Goal: Task Accomplishment & Management: Manage account settings

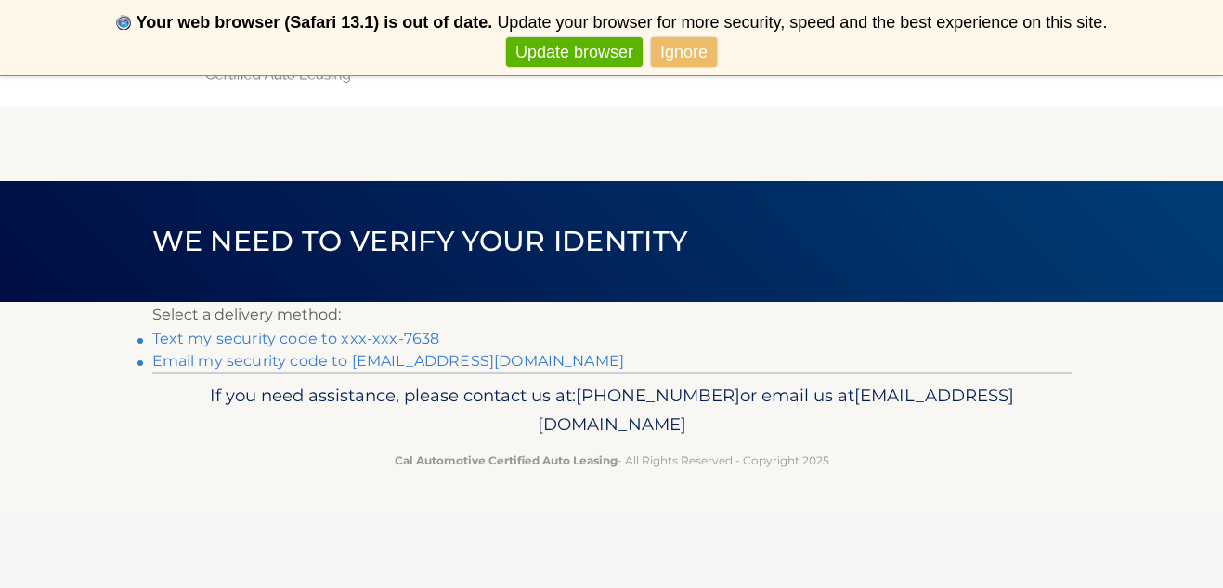
click at [681, 52] on link "Ignore" at bounding box center [684, 52] width 66 height 31
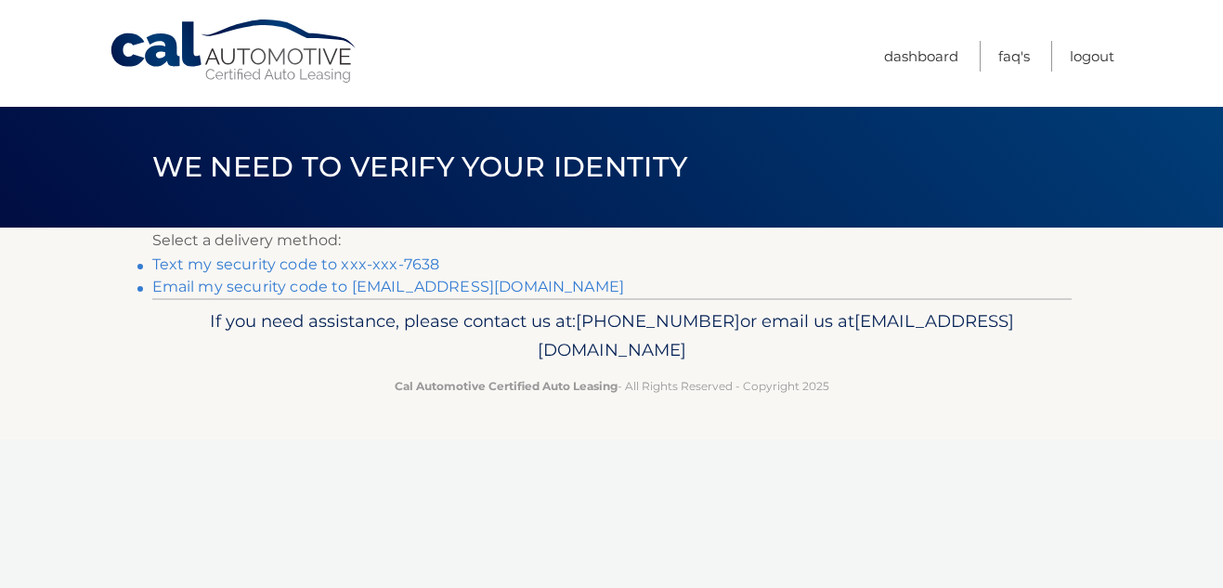
click at [242, 289] on link "Email my security code to l*********@optimum.net" at bounding box center [388, 287] width 473 height 18
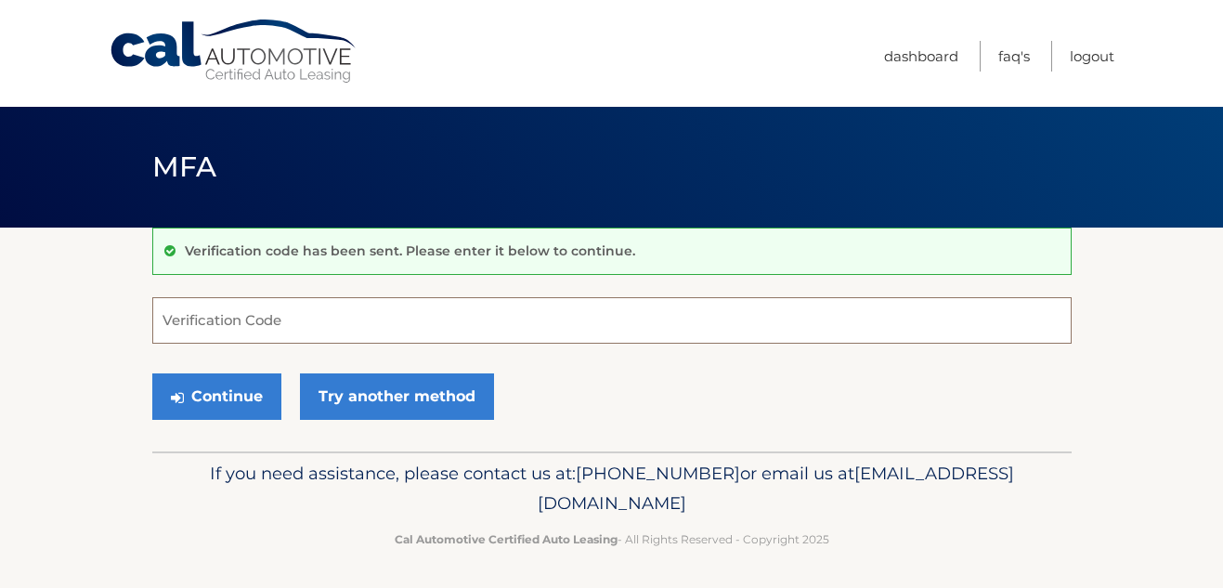
click at [272, 327] on input "Verification Code" at bounding box center [611, 320] width 919 height 46
type input "634345"
click at [210, 392] on button "Continue" at bounding box center [216, 396] width 129 height 46
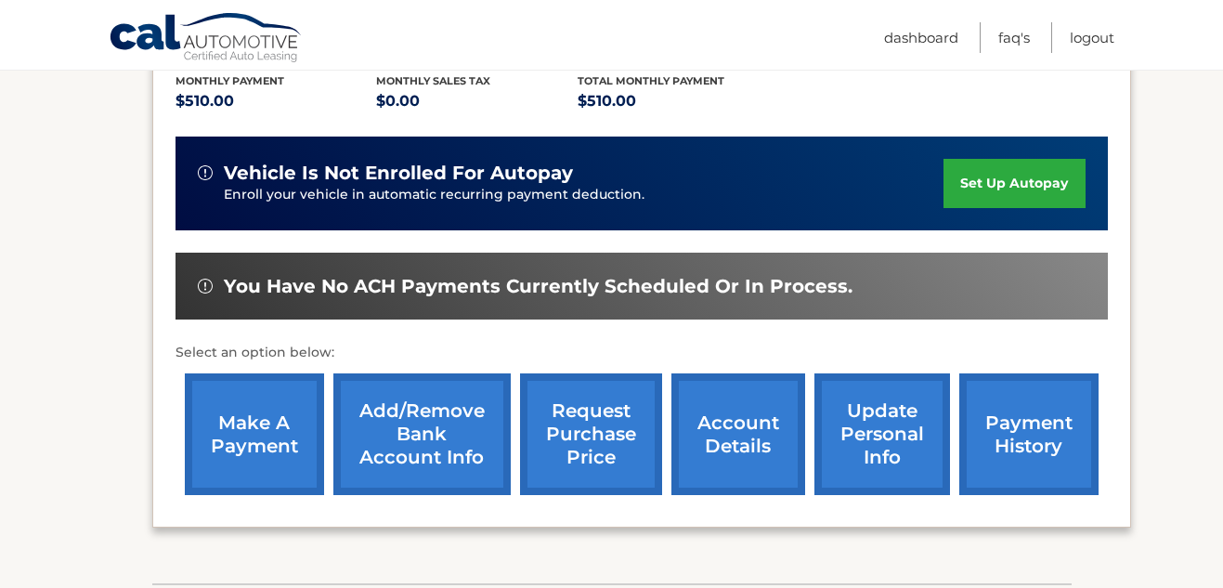
scroll to position [410, 0]
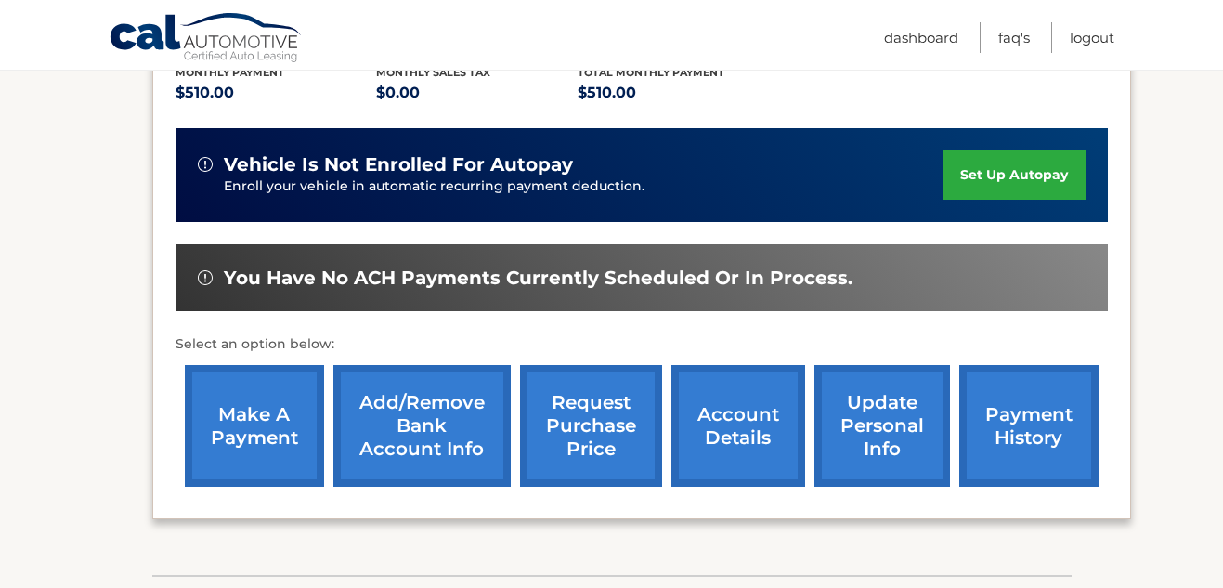
click at [230, 418] on link "make a payment" at bounding box center [254, 426] width 139 height 122
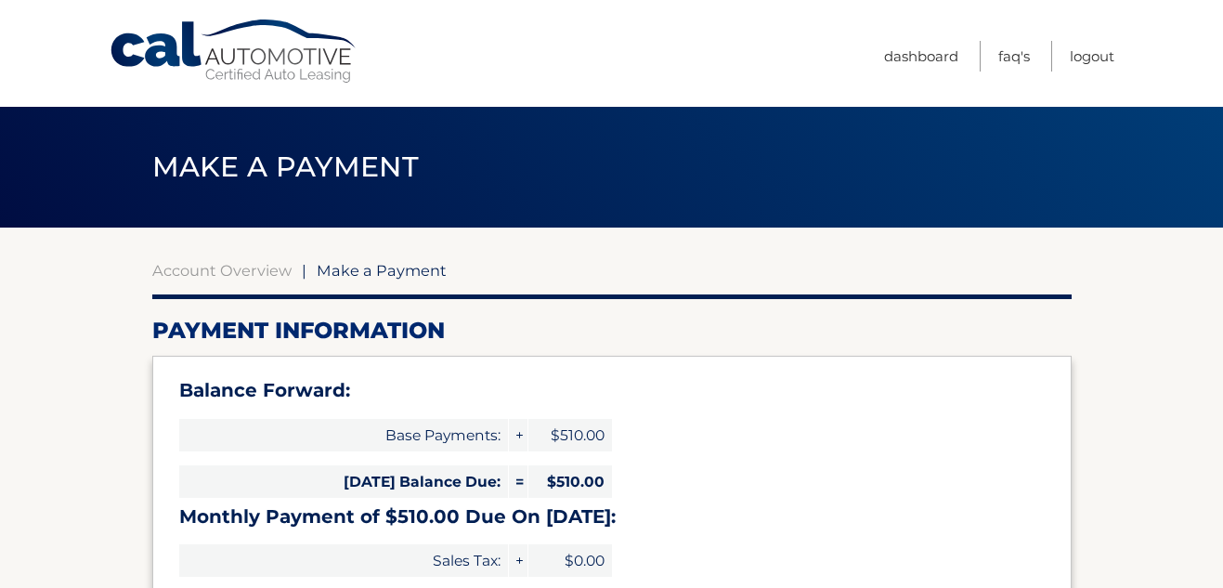
select select "YzY2YTY5YjAtZDJiNC00ZjdlLThmYjktZDdlYmZlNjhjYTc5"
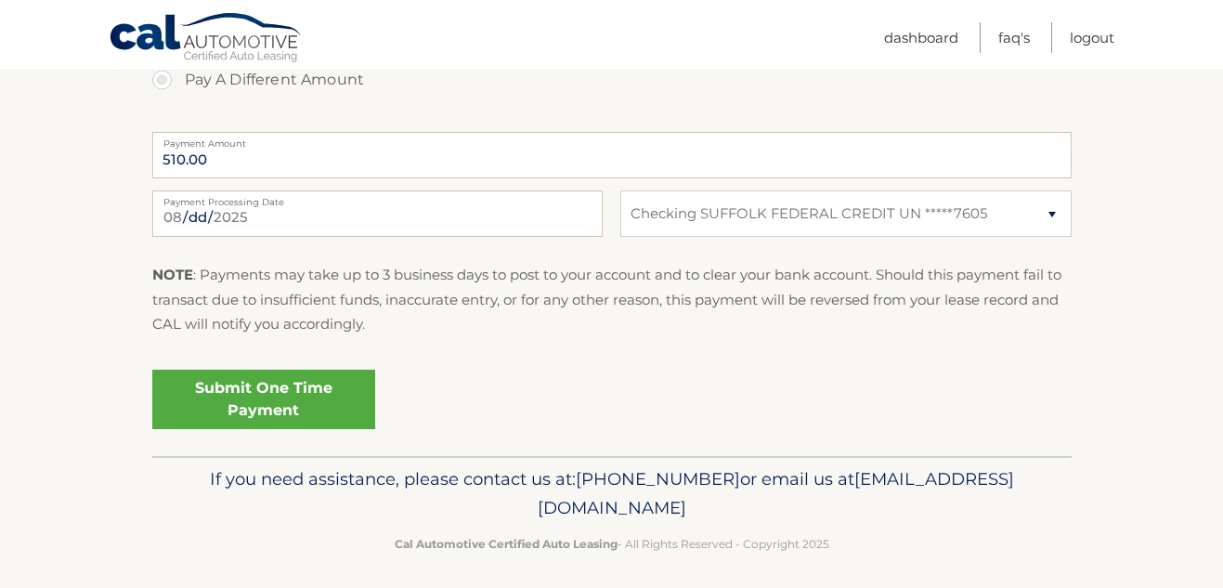
scroll to position [808, 0]
click at [250, 410] on link "Submit One Time Payment" at bounding box center [263, 400] width 223 height 59
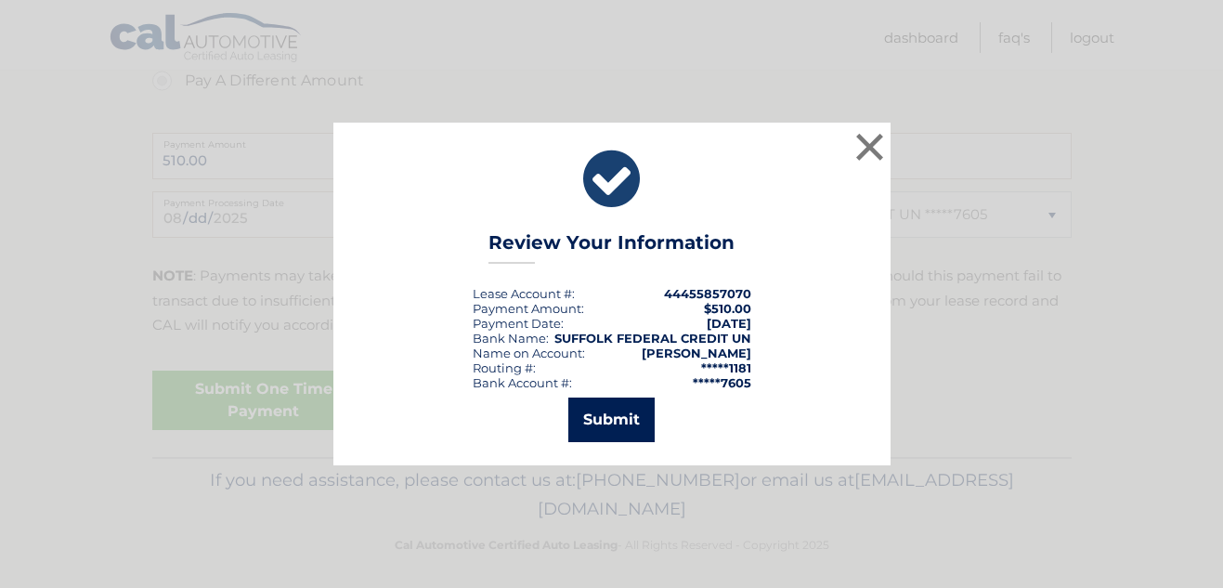
click at [625, 415] on button "Submit" at bounding box center [611, 419] width 86 height 45
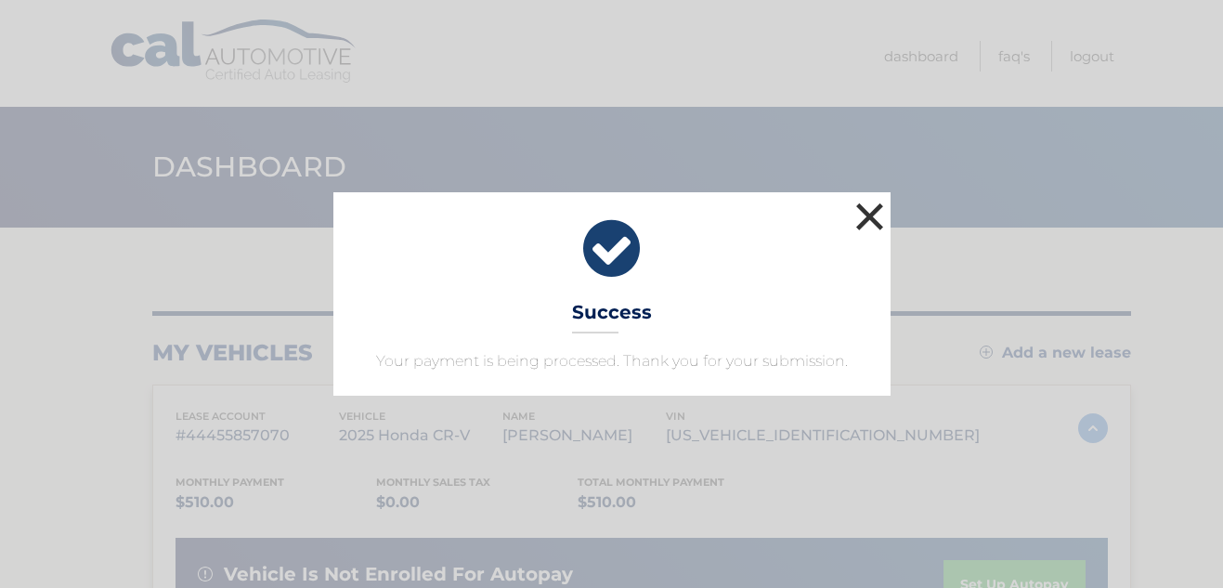
click at [868, 220] on button "×" at bounding box center [870, 216] width 37 height 37
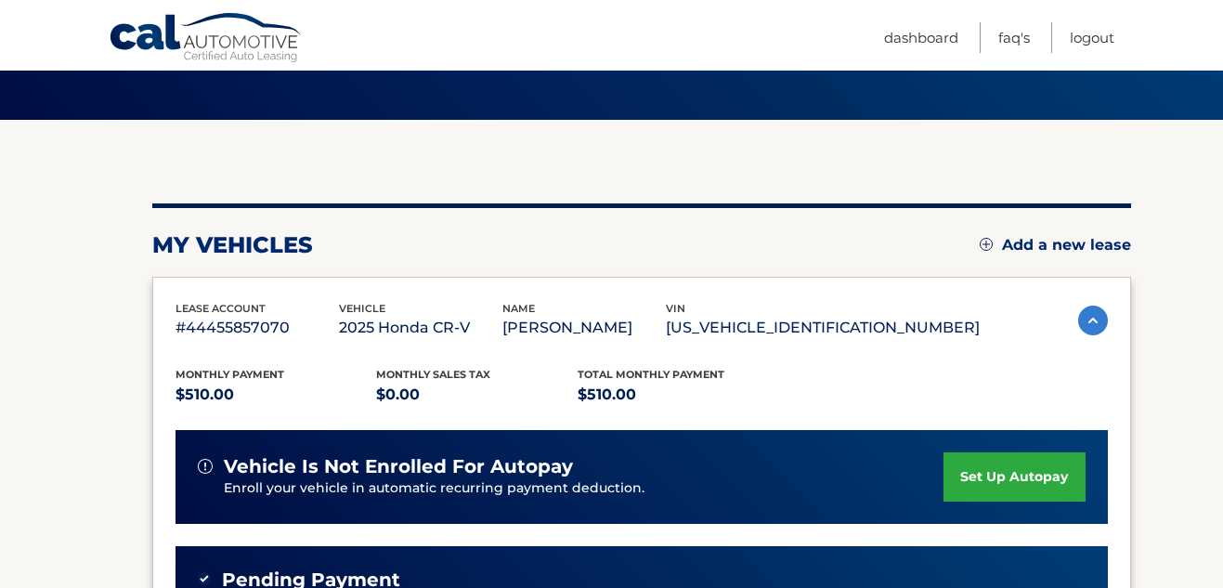
scroll to position [74, 0]
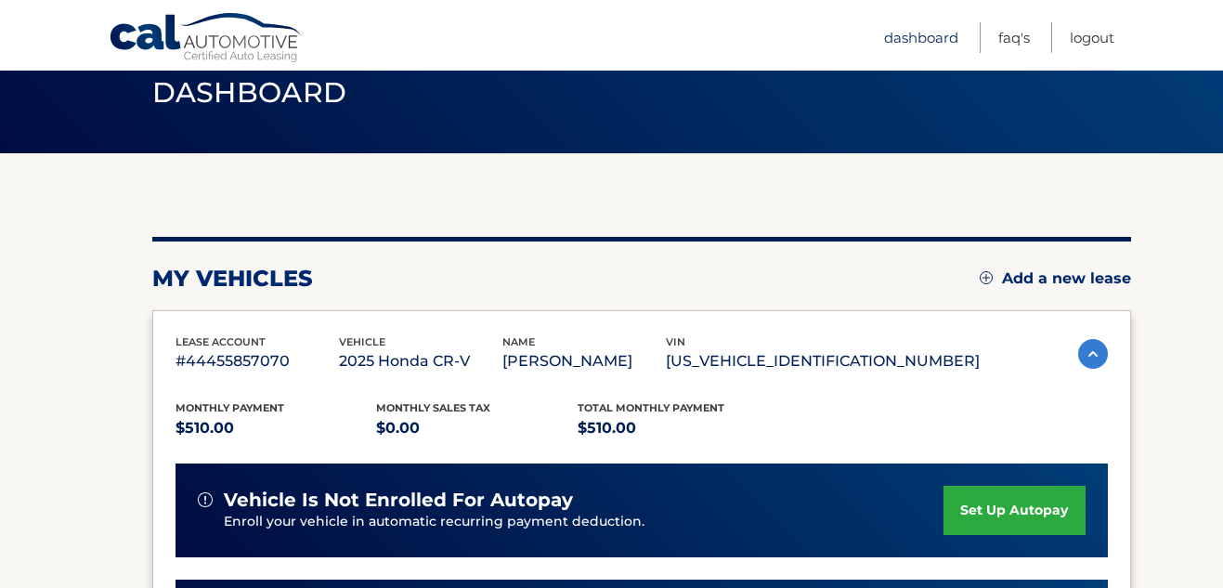
click at [932, 36] on link "Dashboard" at bounding box center [921, 37] width 74 height 31
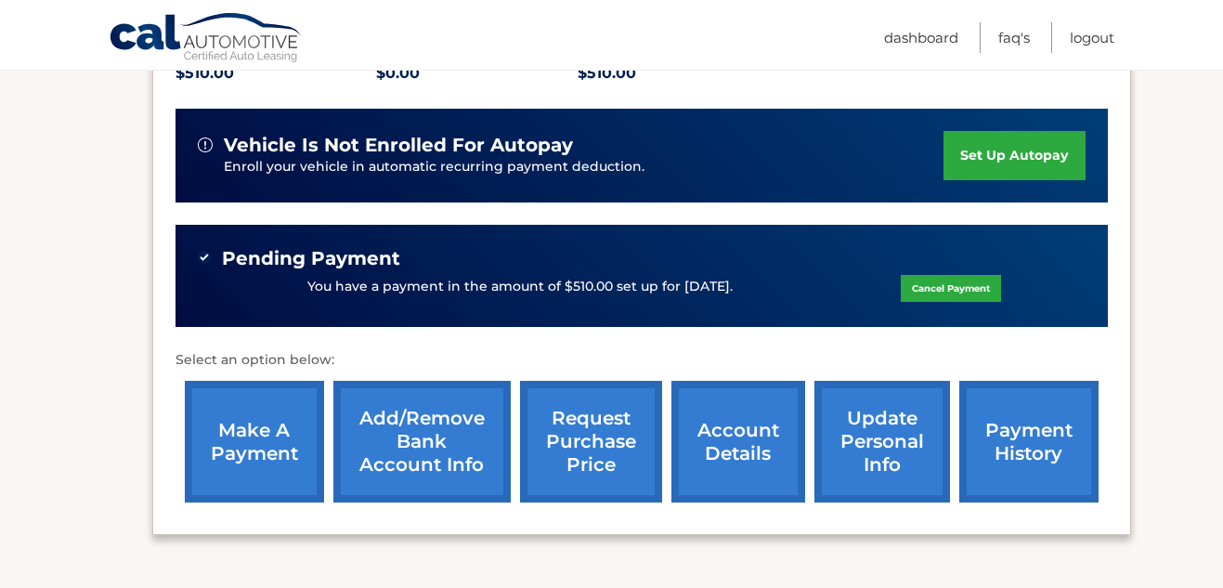
scroll to position [512, 0]
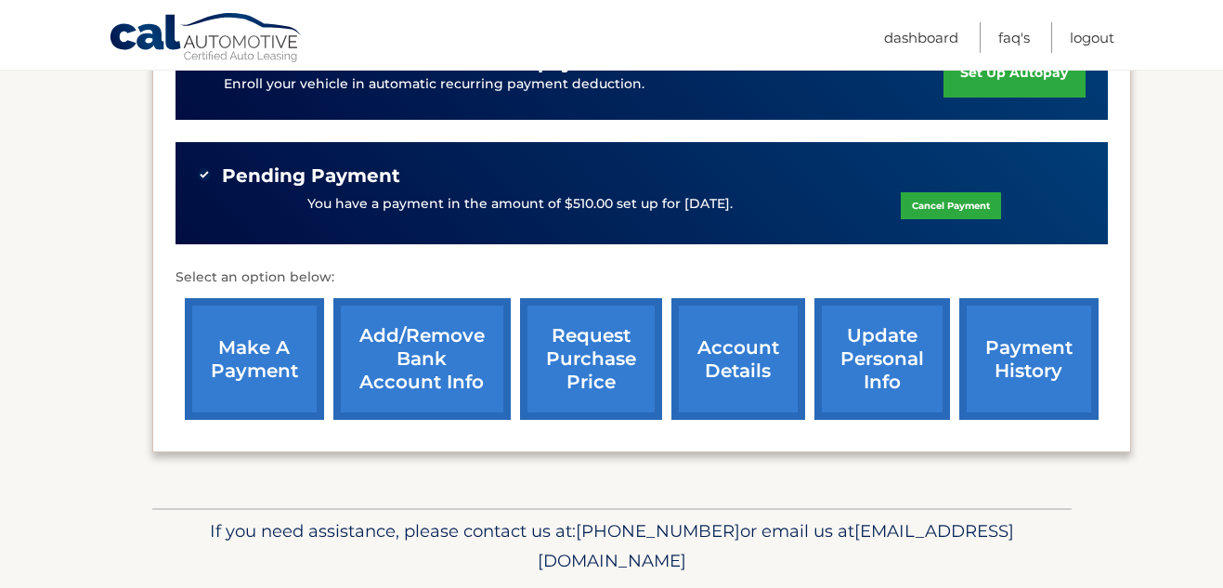
click at [735, 347] on link "account details" at bounding box center [738, 359] width 134 height 122
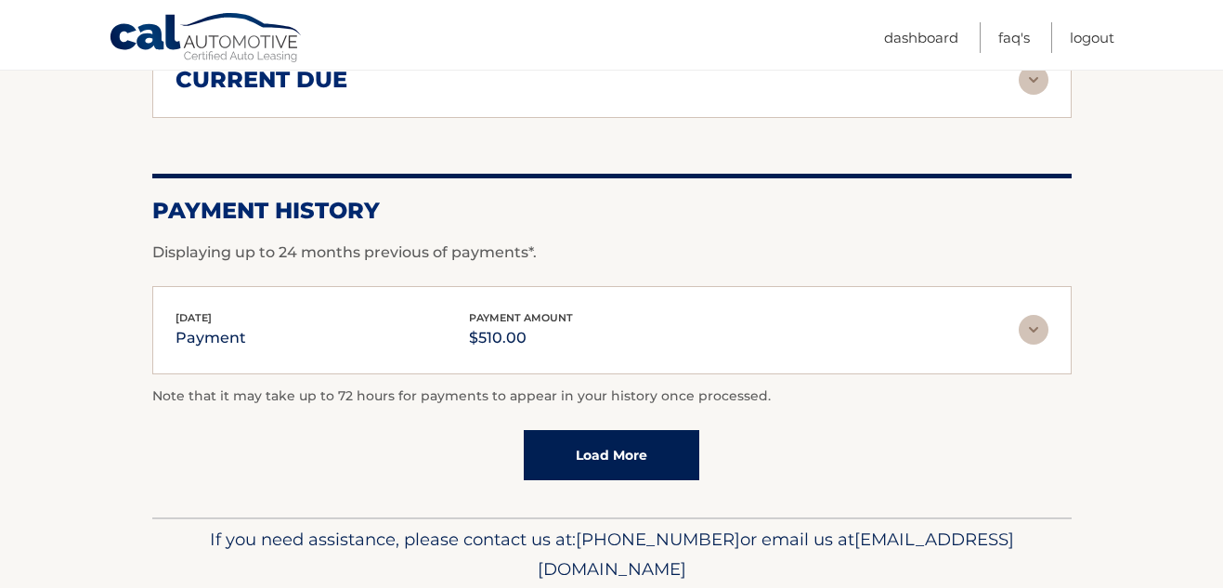
scroll to position [1405, 0]
click at [1036, 324] on img at bounding box center [1034, 330] width 30 height 30
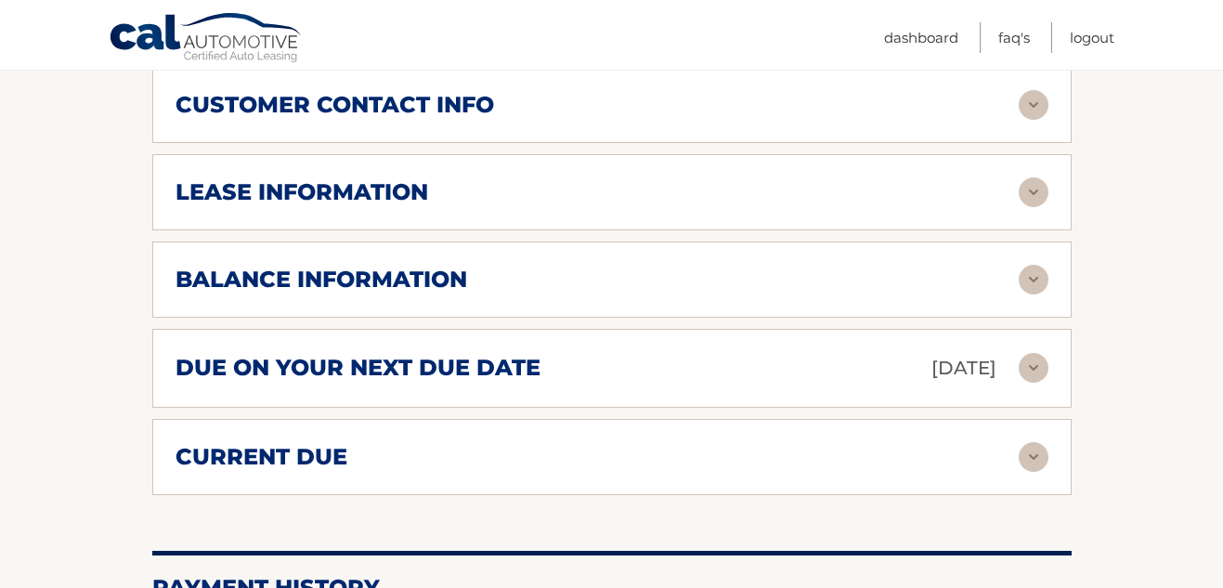
scroll to position [1019, 0]
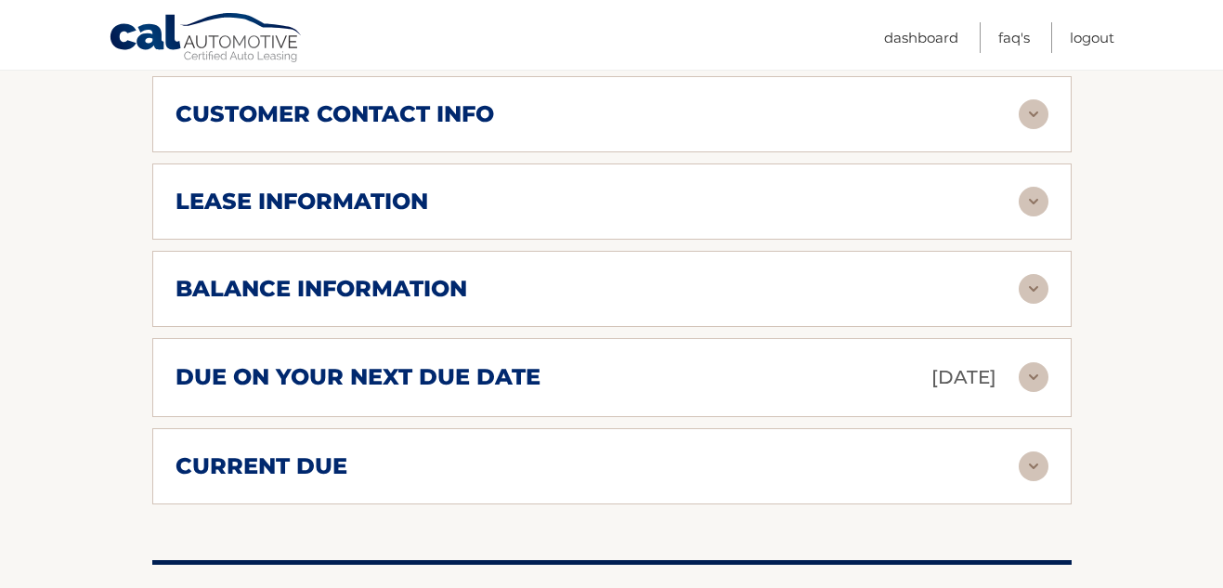
click at [1030, 196] on img at bounding box center [1034, 202] width 30 height 30
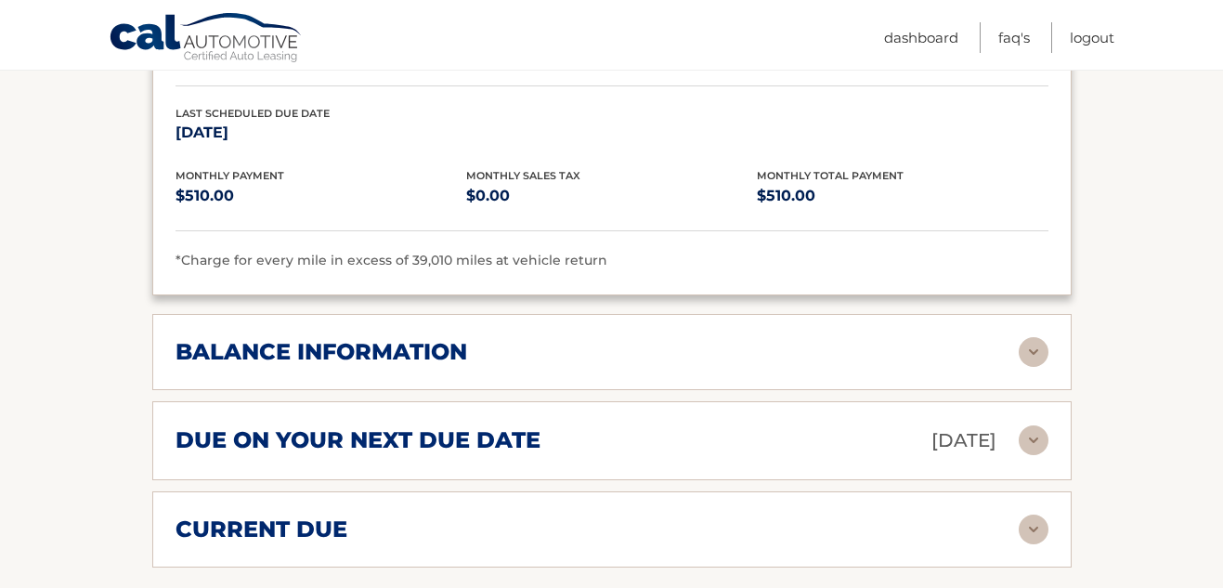
scroll to position [1309, 0]
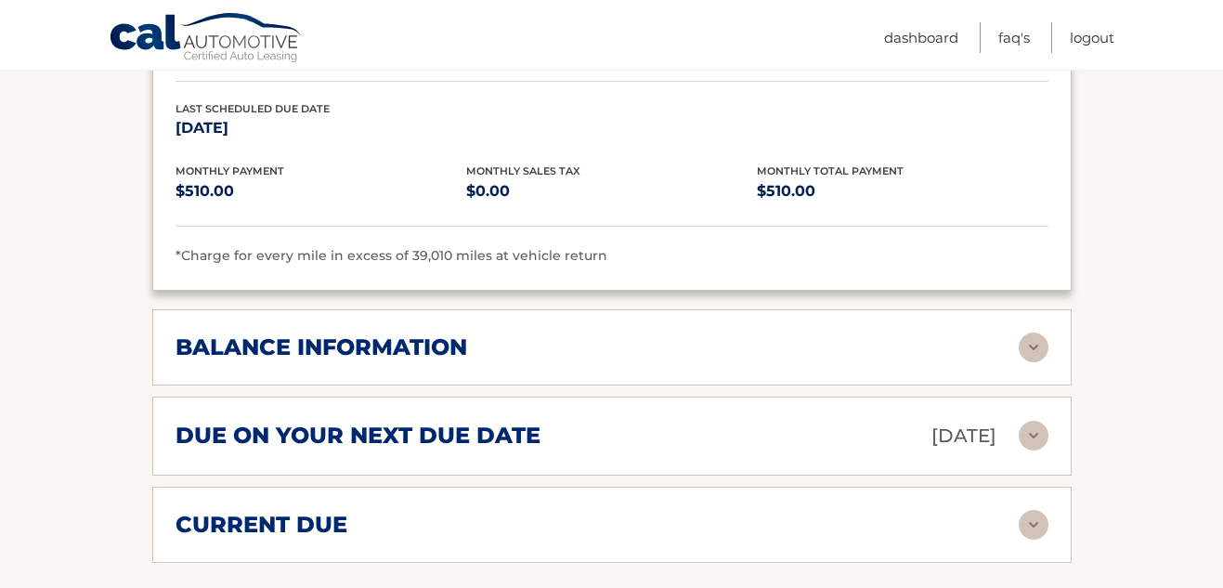
click at [1035, 341] on img at bounding box center [1034, 347] width 30 height 30
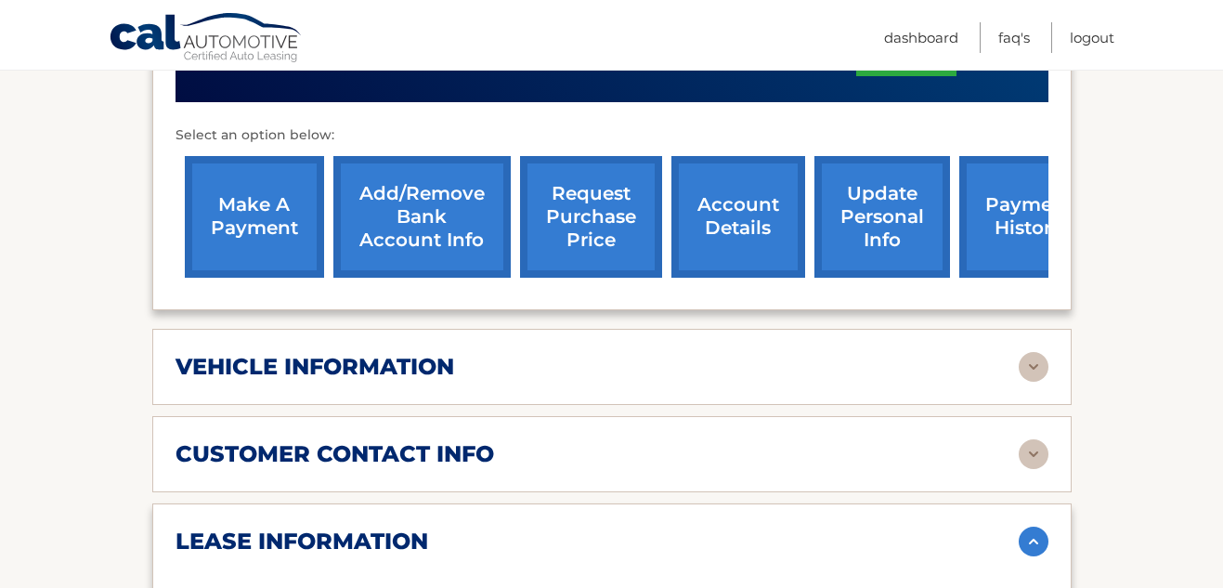
scroll to position [466, 0]
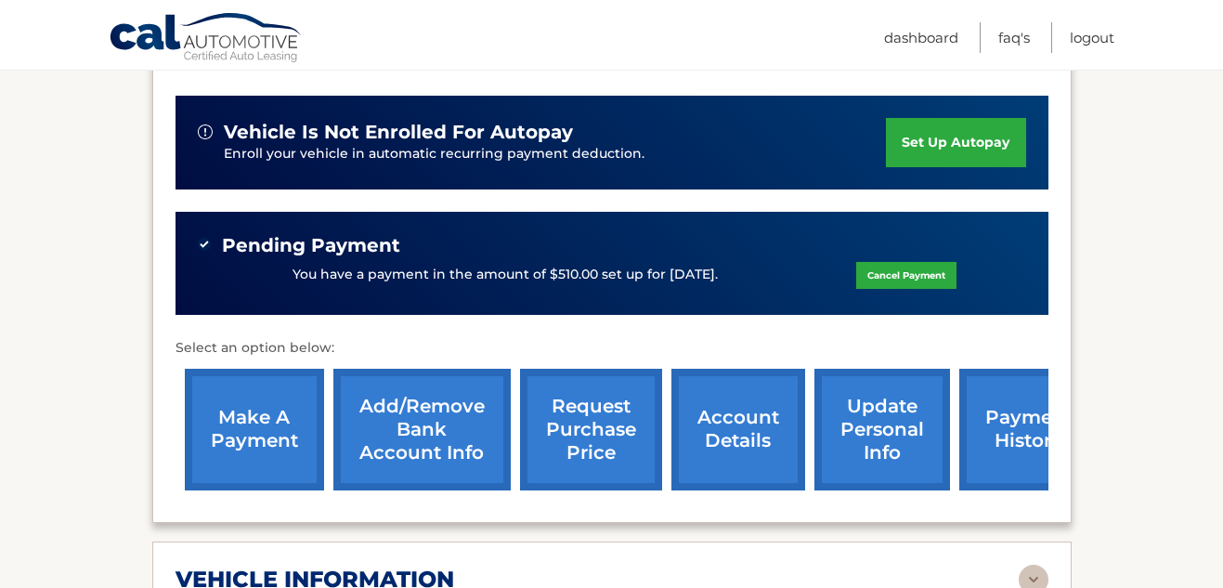
click at [602, 418] on link "request purchase price" at bounding box center [591, 430] width 142 height 122
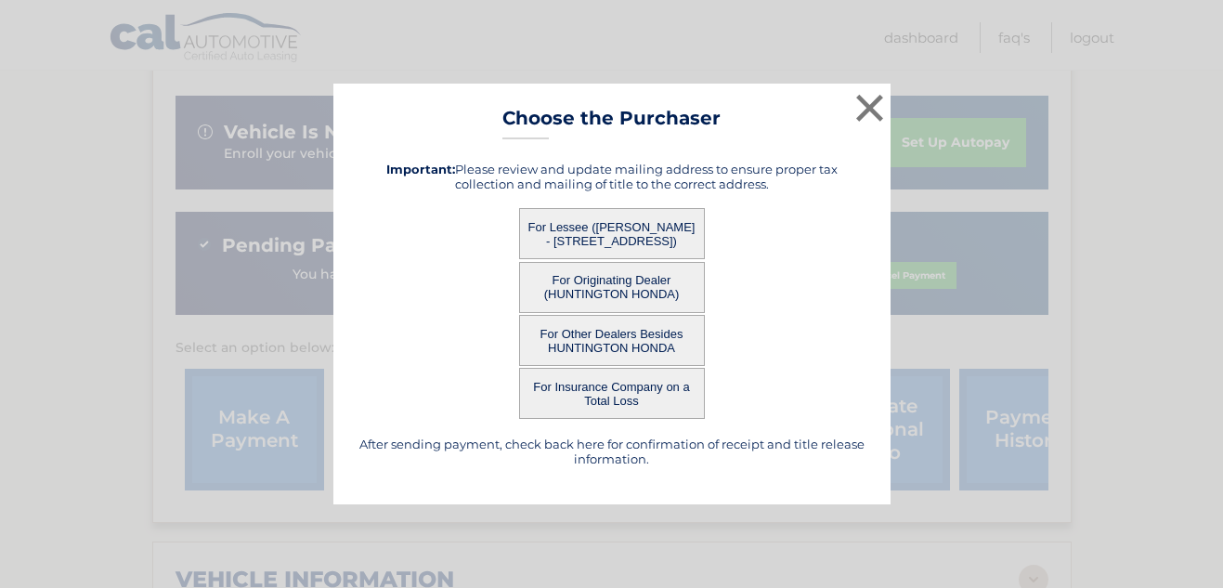
click at [606, 234] on button "For Lessee ([PERSON_NAME] - [STREET_ADDRESS])" at bounding box center [612, 233] width 186 height 51
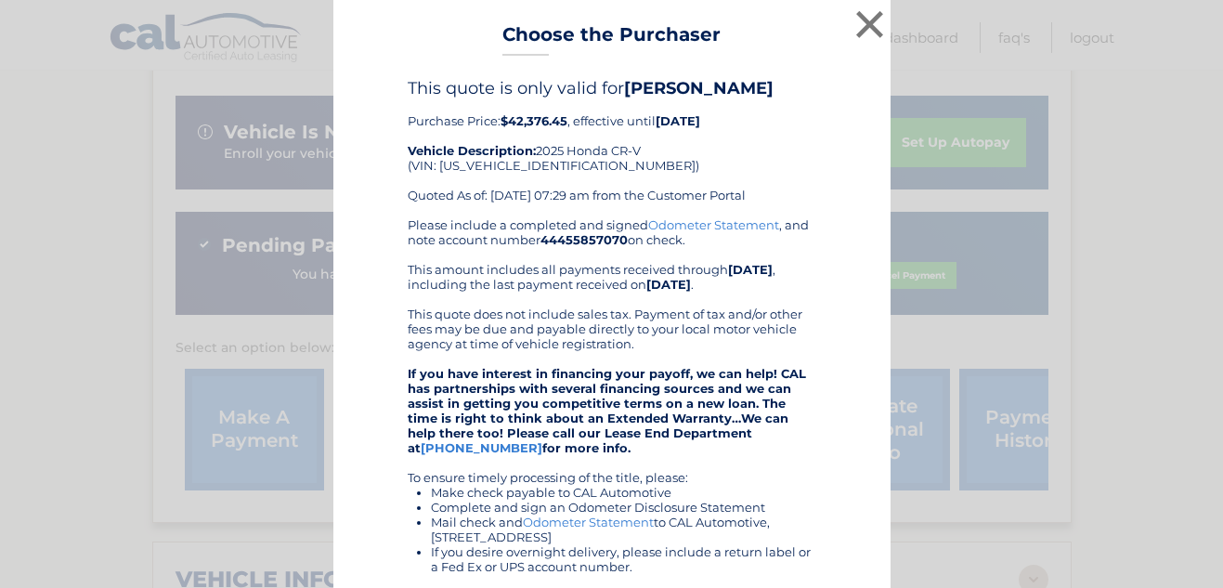
scroll to position [0, 0]
click at [862, 20] on button "×" at bounding box center [870, 24] width 37 height 37
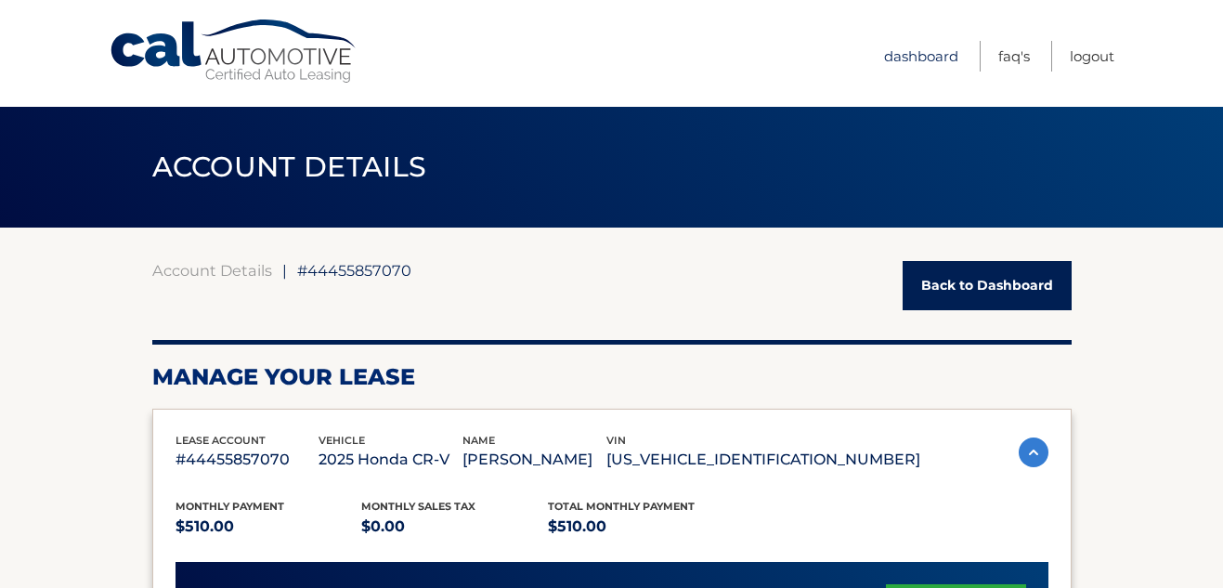
click at [912, 55] on link "Dashboard" at bounding box center [921, 56] width 74 height 31
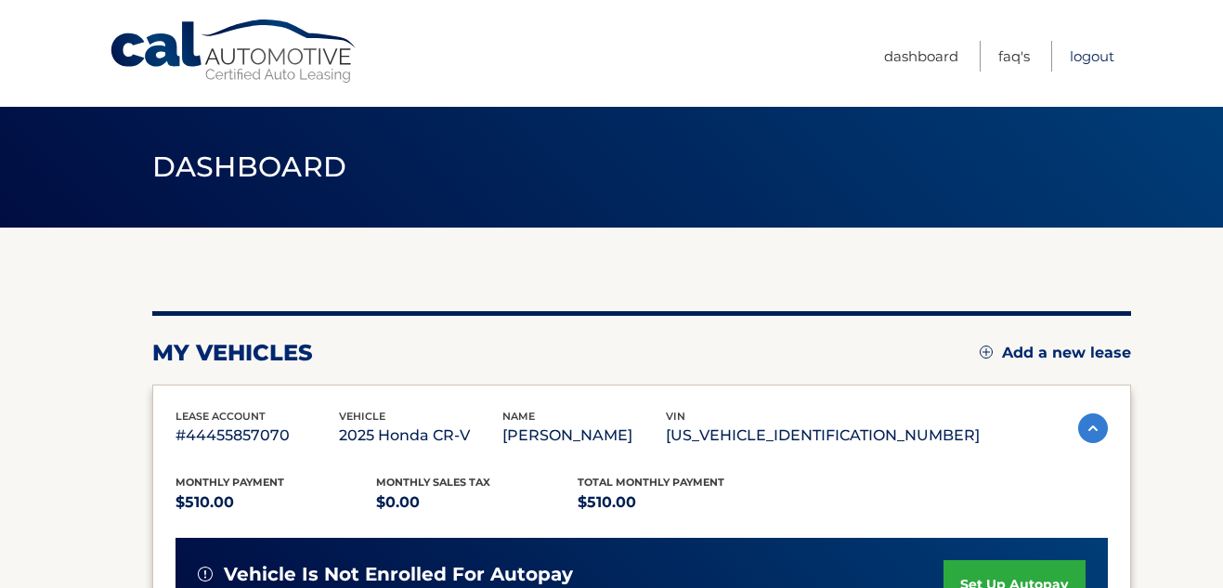
click at [1100, 57] on link "Logout" at bounding box center [1092, 56] width 45 height 31
